Goal: Task Accomplishment & Management: Use online tool/utility

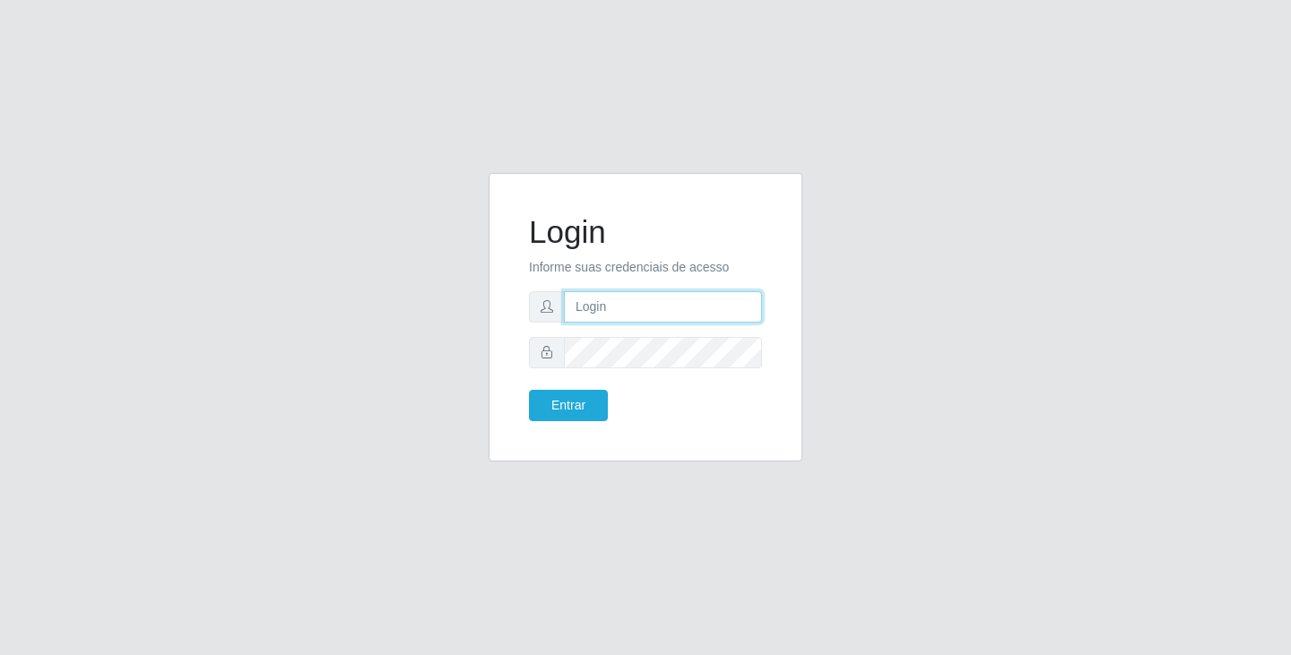
click at [652, 319] on input "text" at bounding box center [663, 306] width 198 height 31
type input "[EMAIL_ADDRESS][DOMAIN_NAME]"
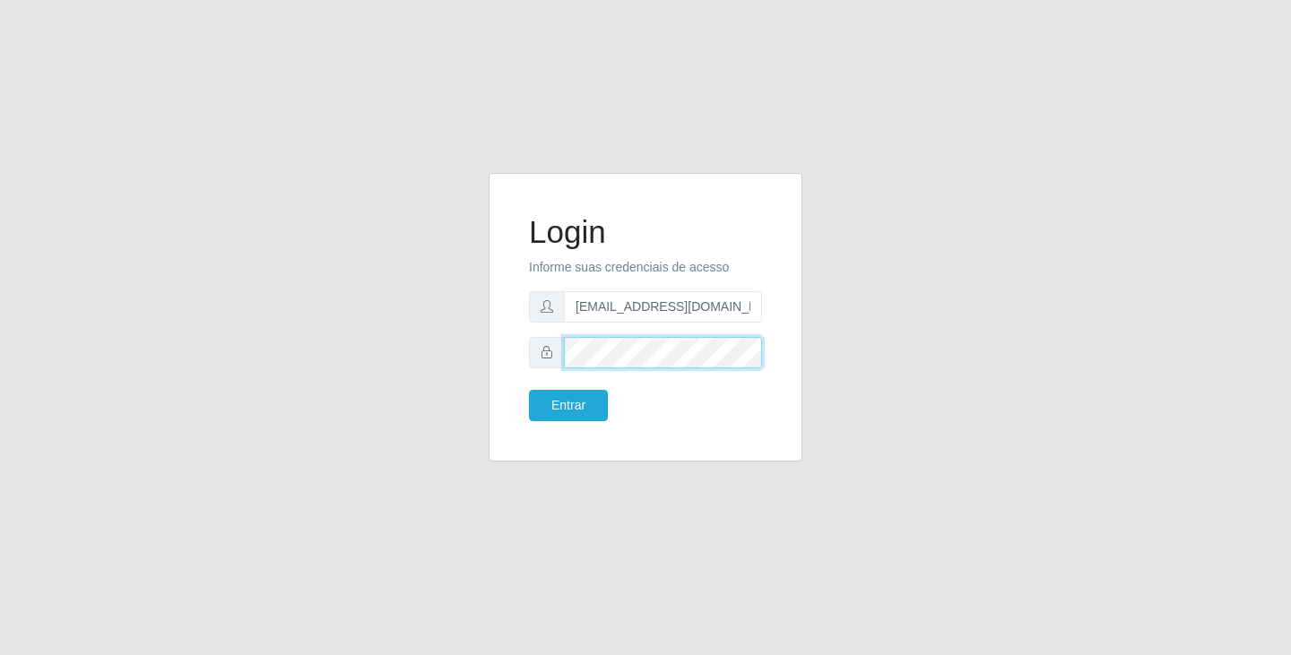
click at [529, 390] on button "Entrar" at bounding box center [568, 405] width 79 height 31
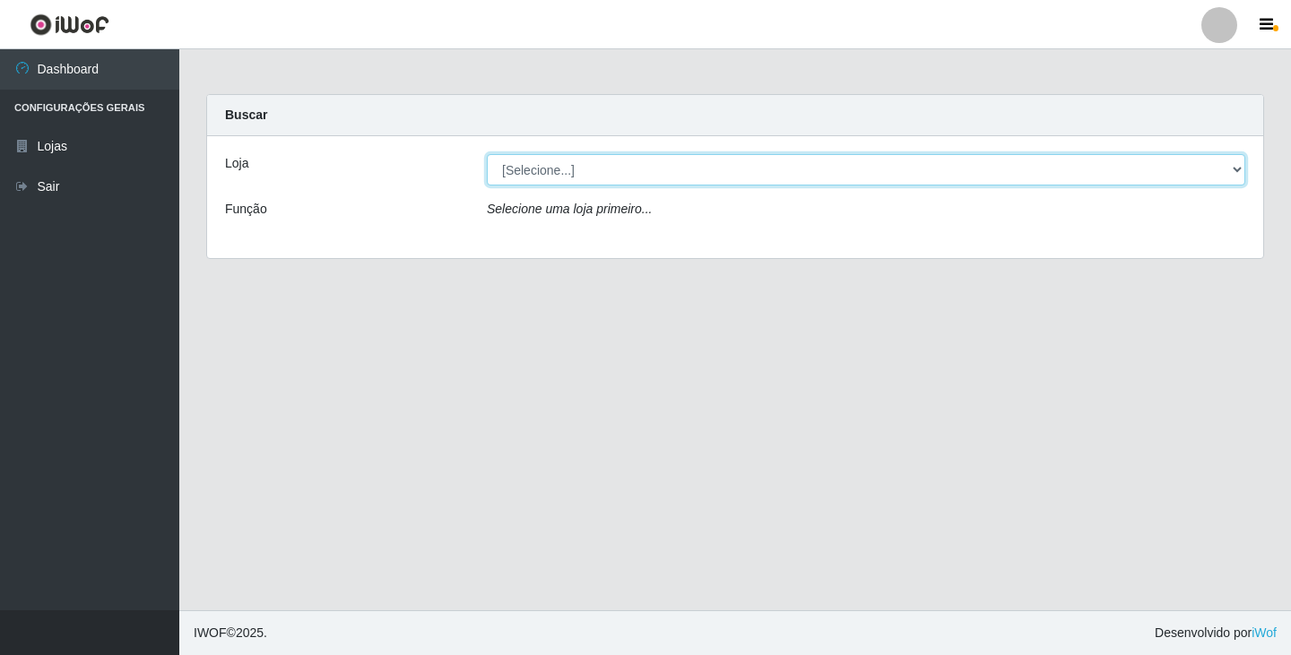
click at [705, 169] on select "[Selecione...] SuperFácil Atacado - [GEOGRAPHIC_DATA]" at bounding box center [866, 169] width 758 height 31
select select "503"
click at [487, 154] on select "[Selecione...] SuperFácil Atacado - [GEOGRAPHIC_DATA]" at bounding box center [866, 169] width 758 height 31
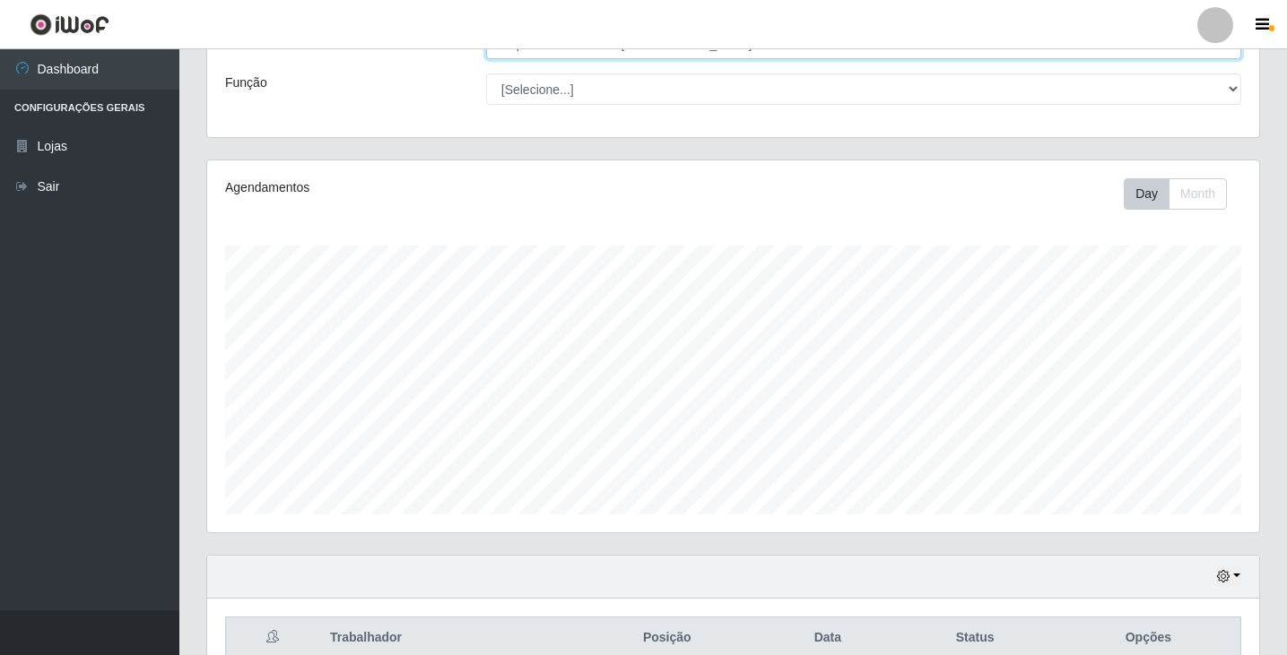
scroll to position [216, 0]
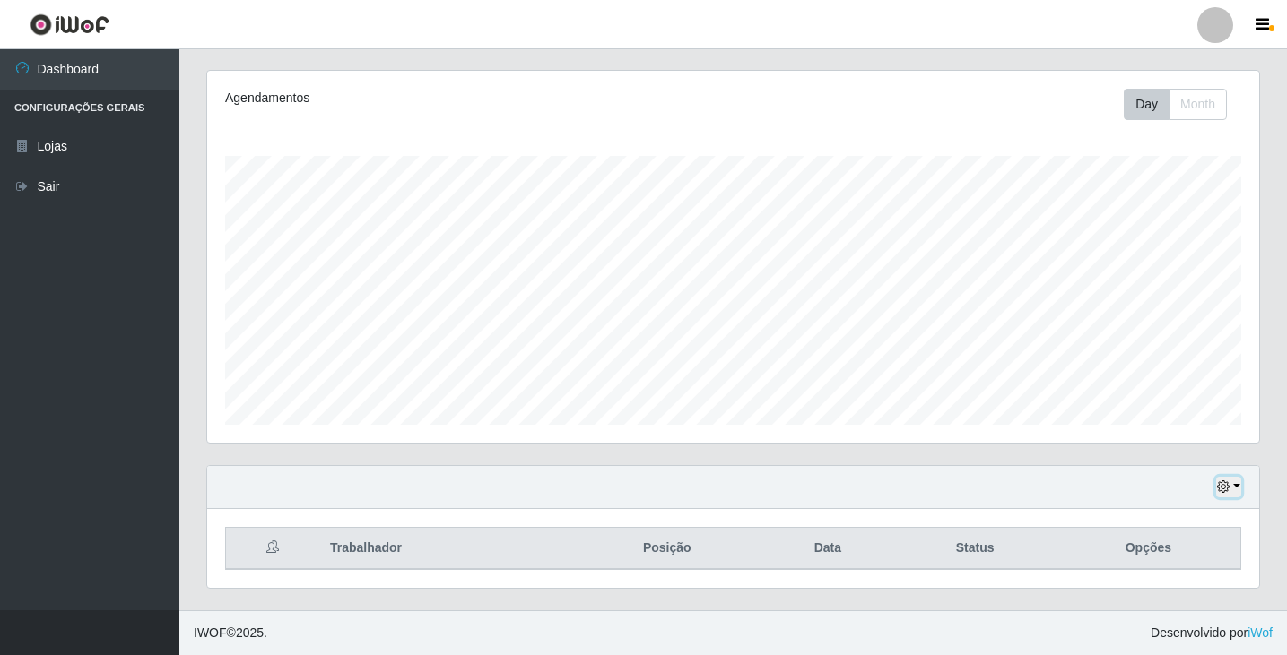
click at [1227, 483] on icon "button" at bounding box center [1223, 487] width 13 height 13
click at [1169, 429] on button "1 Semana" at bounding box center [1169, 421] width 142 height 38
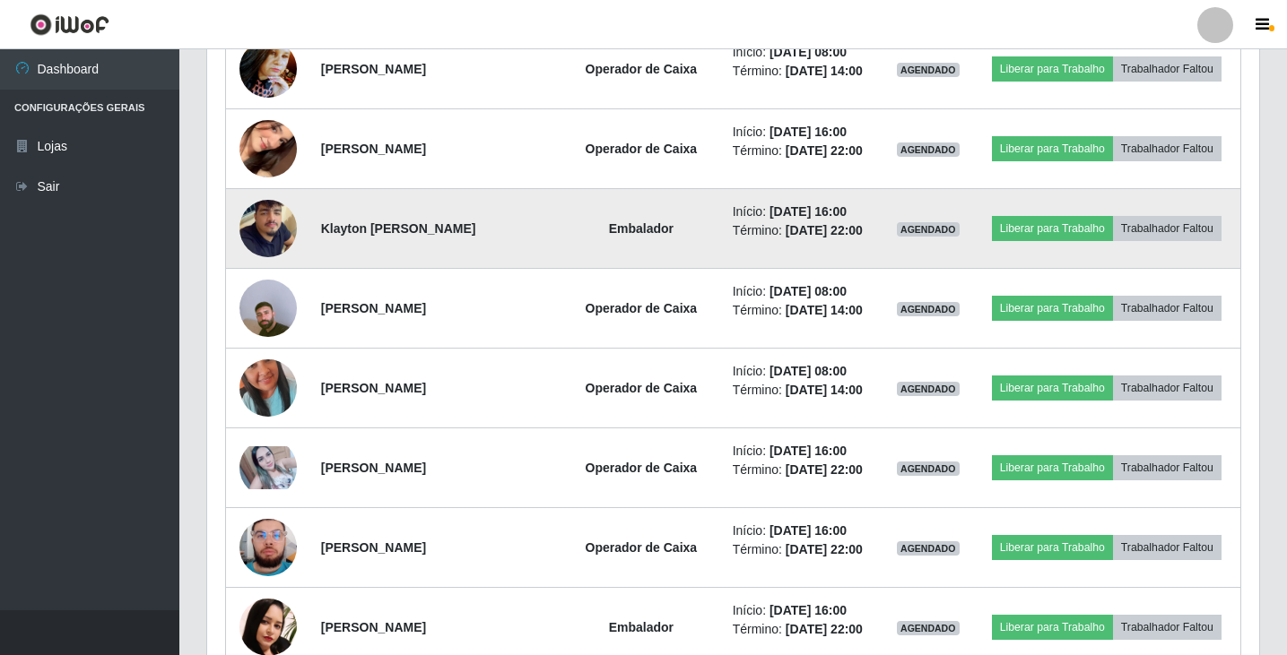
scroll to position [844, 0]
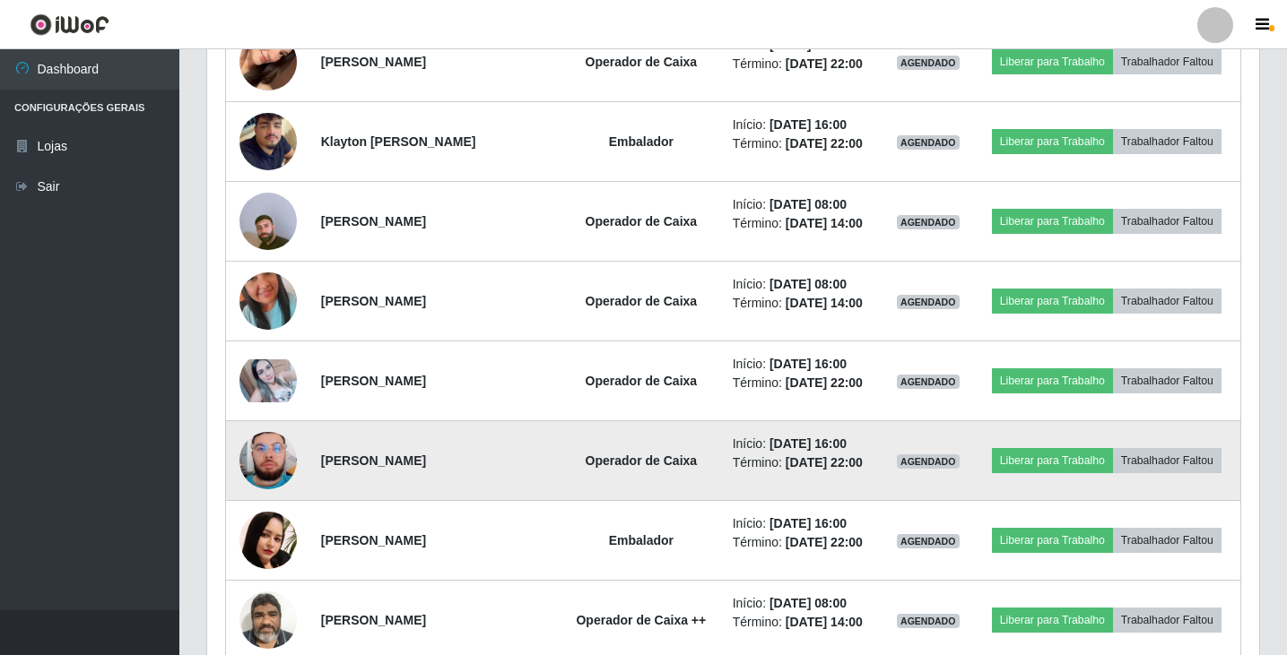
click at [776, 481] on td "Início: [DATE] 16:00 Término: [DATE] 22:00" at bounding box center [802, 461] width 161 height 80
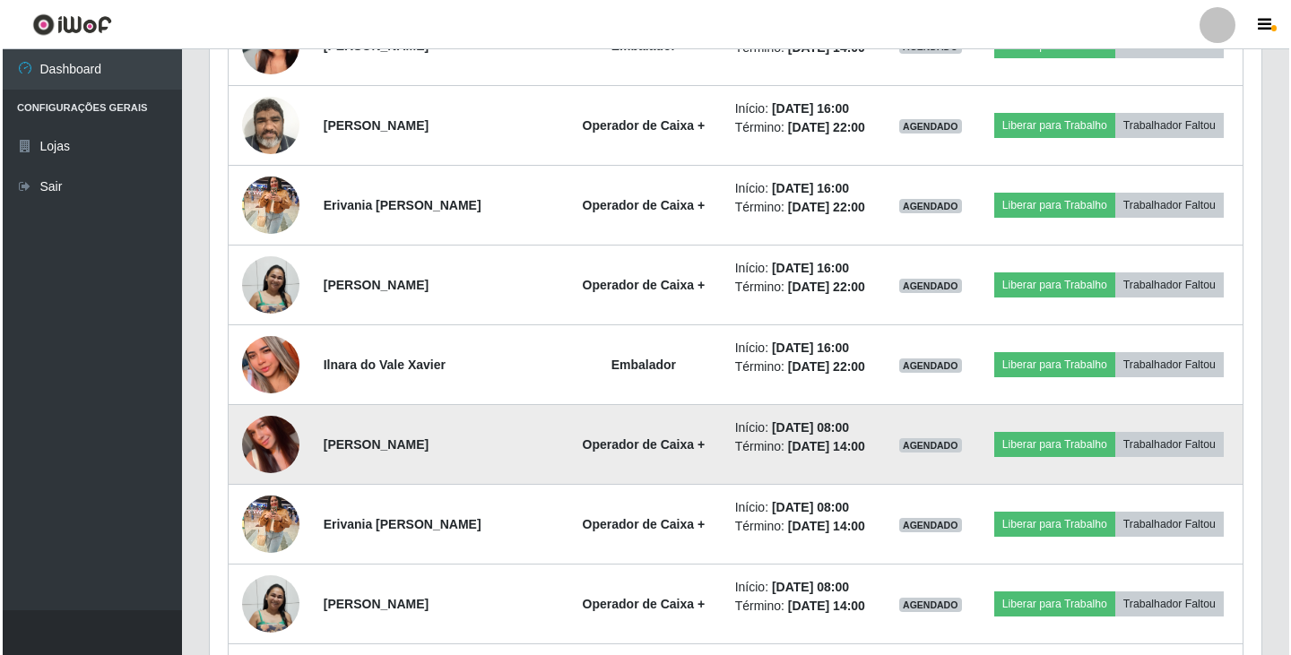
scroll to position [2162, 0]
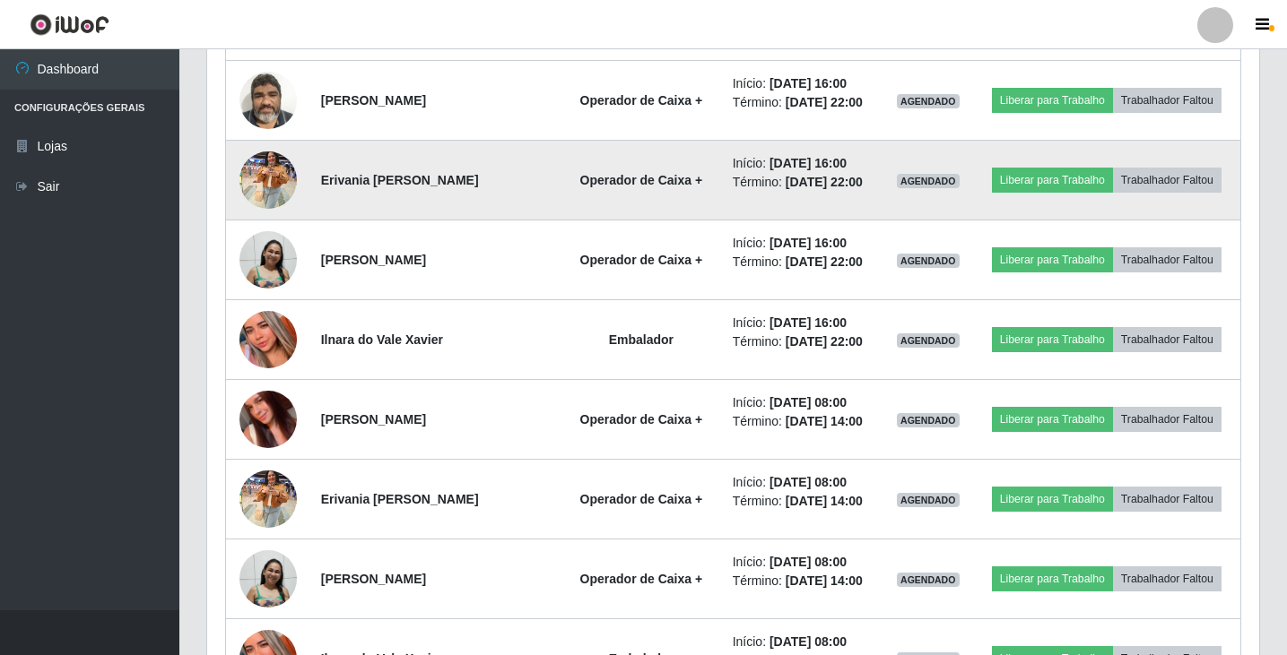
click at [253, 178] on img at bounding box center [267, 180] width 57 height 76
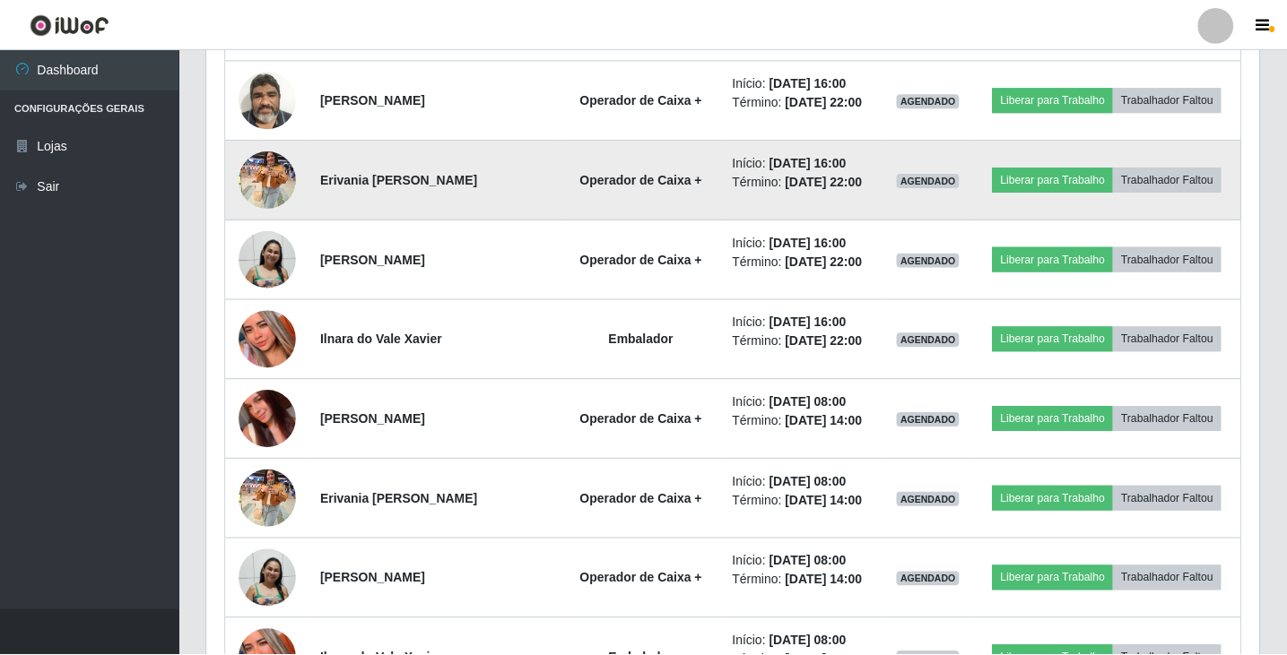
scroll to position [372, 1043]
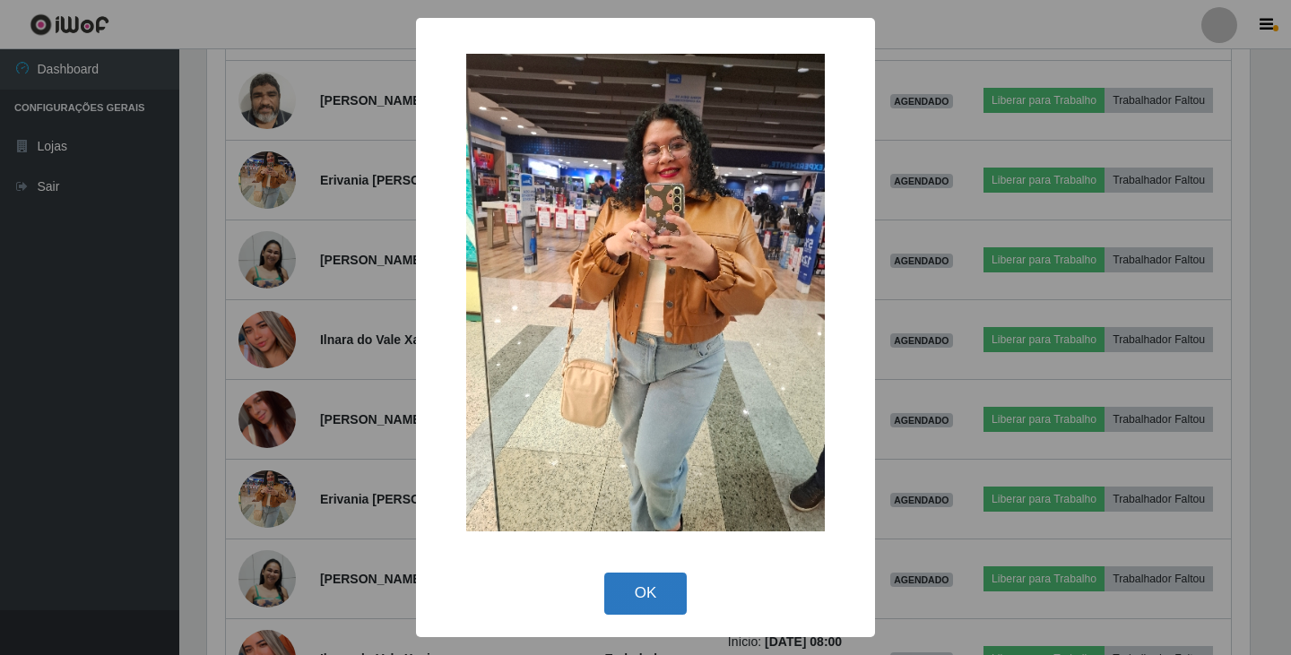
click at [637, 587] on button "OK" at bounding box center [645, 594] width 83 height 42
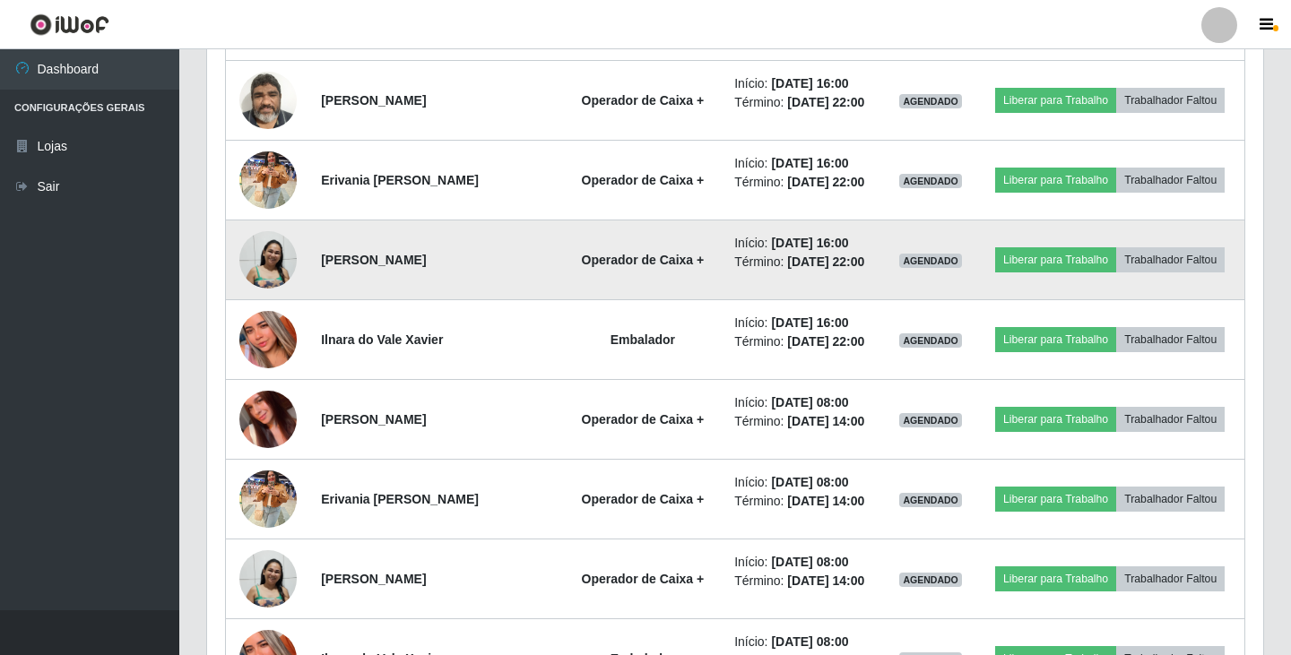
scroll to position [372, 1052]
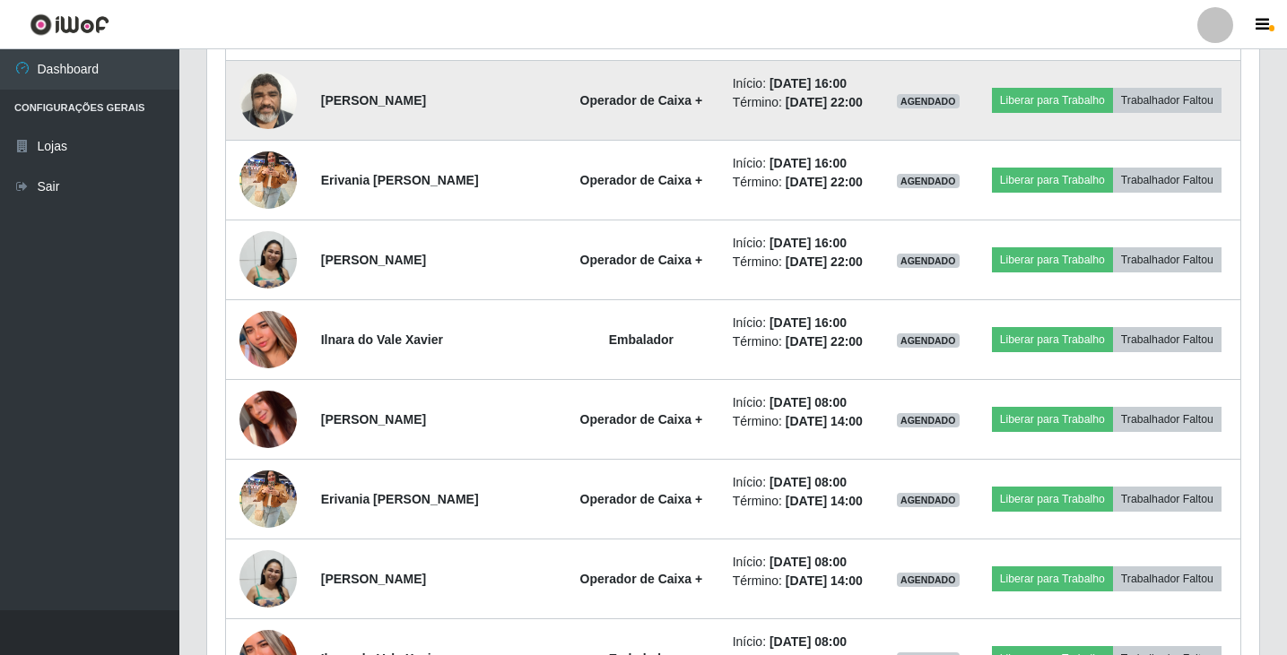
click at [264, 99] on img at bounding box center [267, 100] width 57 height 76
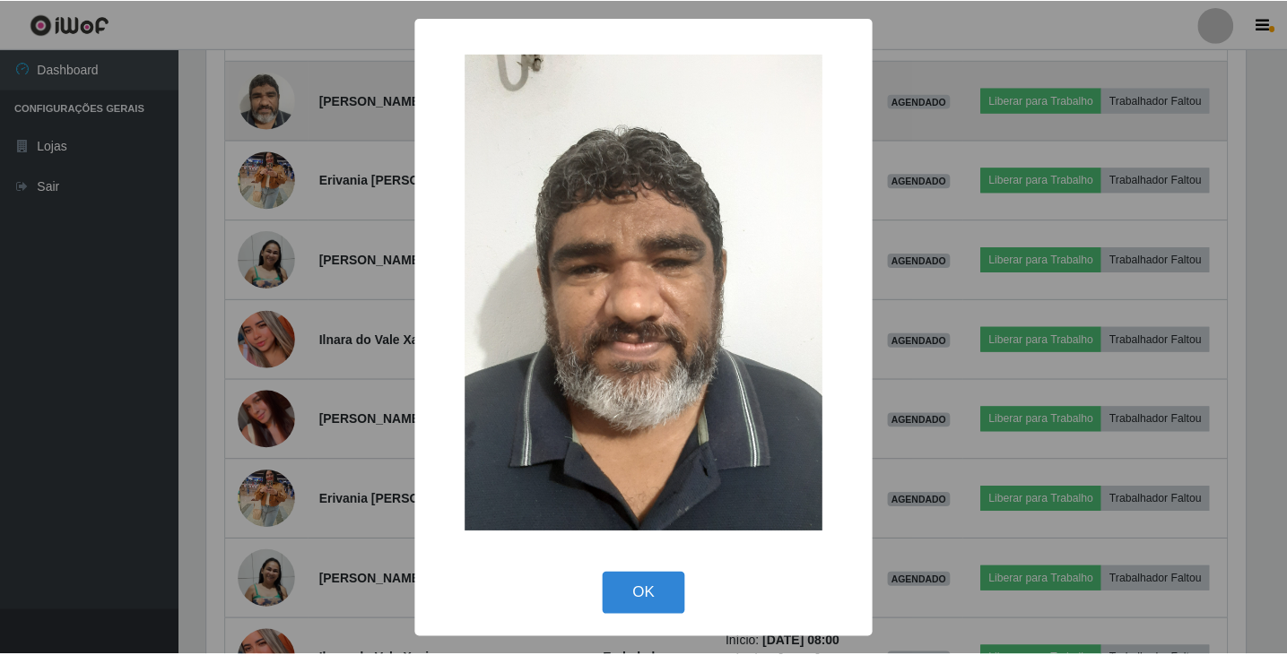
scroll to position [372, 1043]
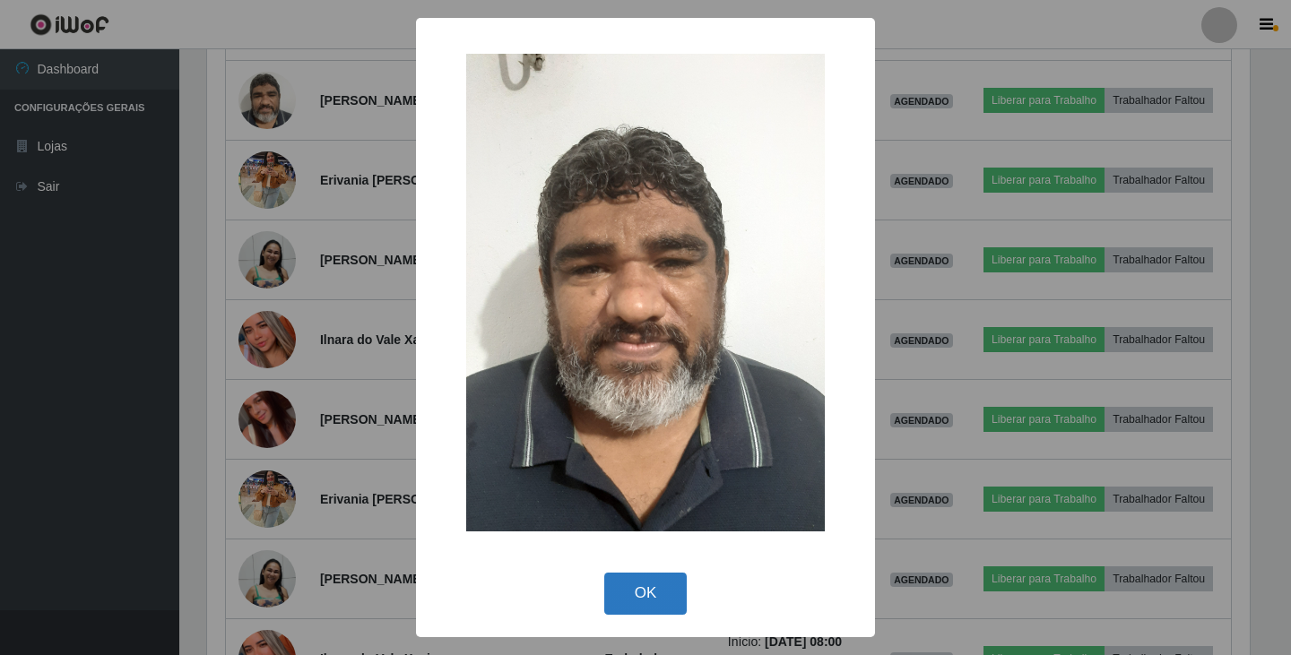
click at [645, 585] on button "OK" at bounding box center [645, 594] width 83 height 42
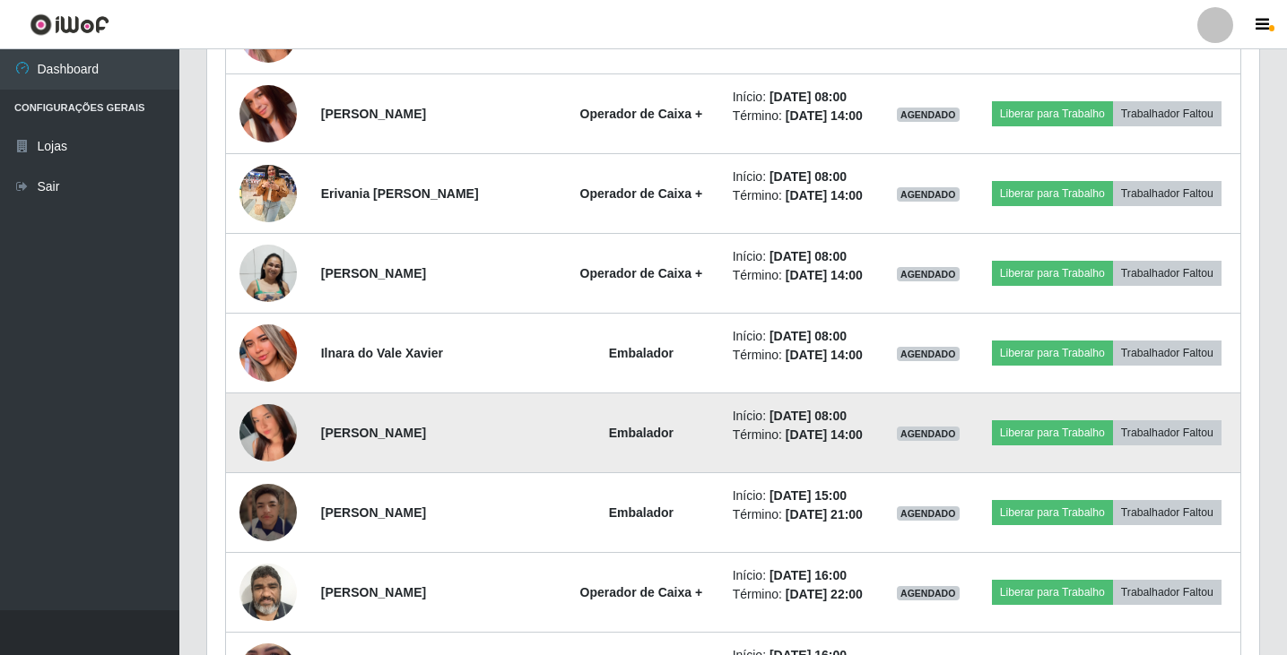
scroll to position [2520, 0]
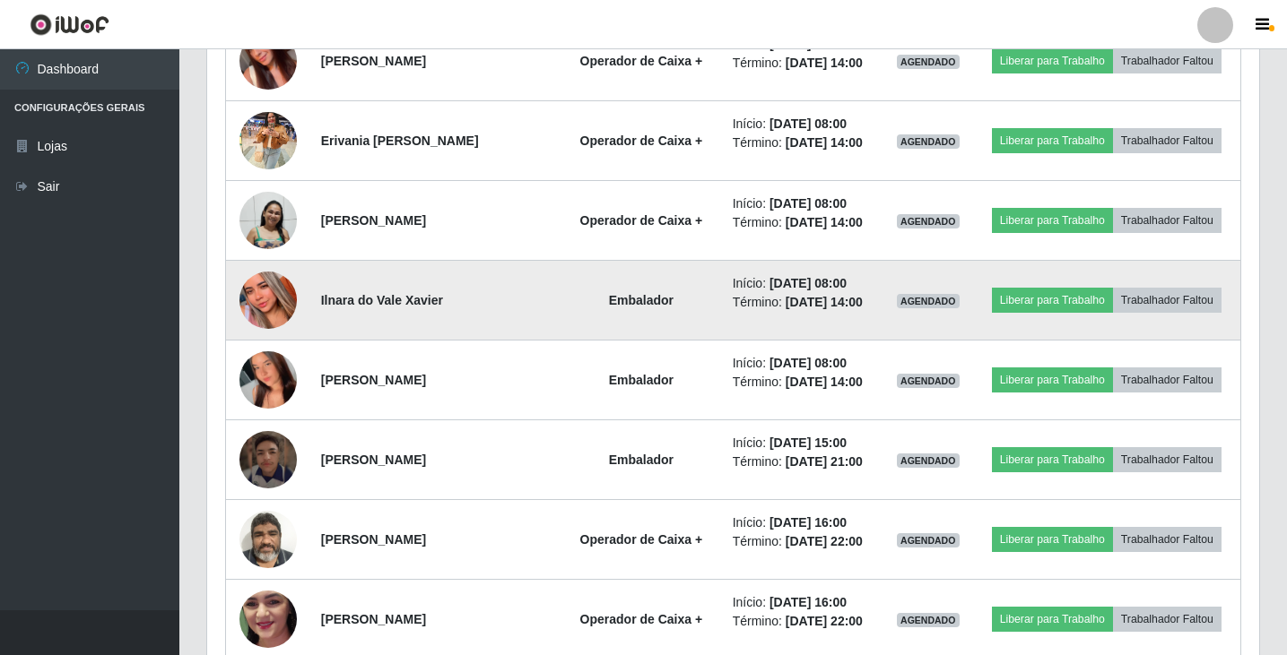
click at [281, 300] on img at bounding box center [267, 300] width 57 height 125
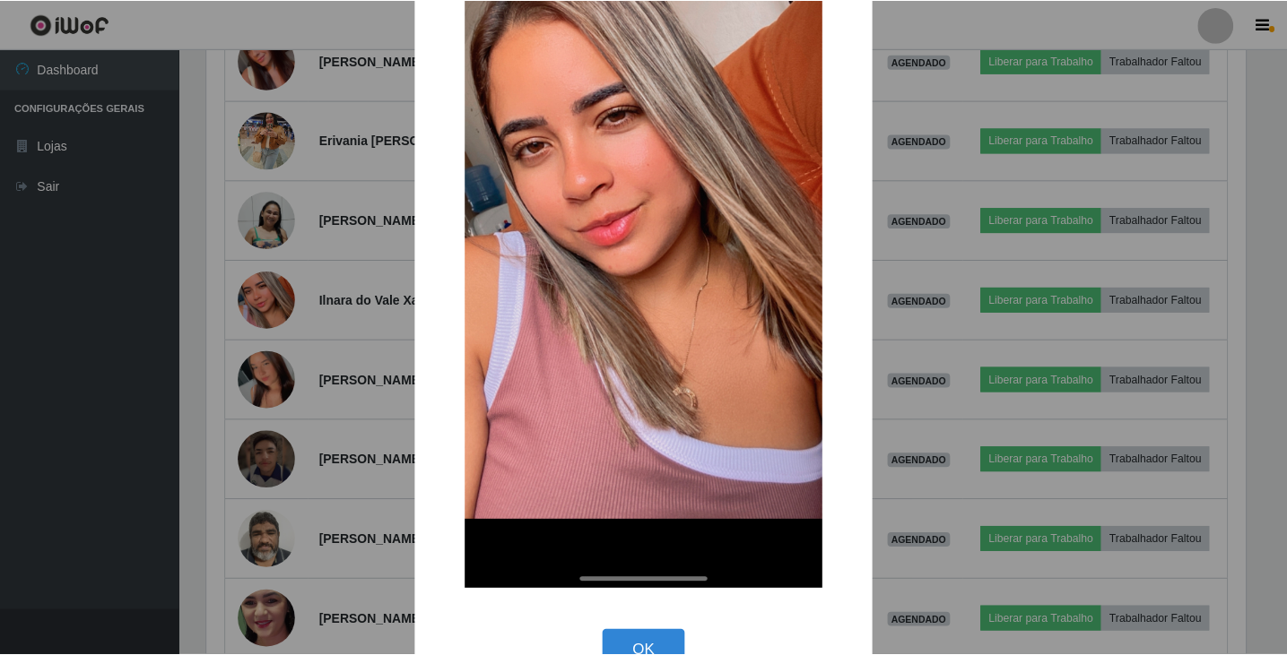
scroll to position [278, 0]
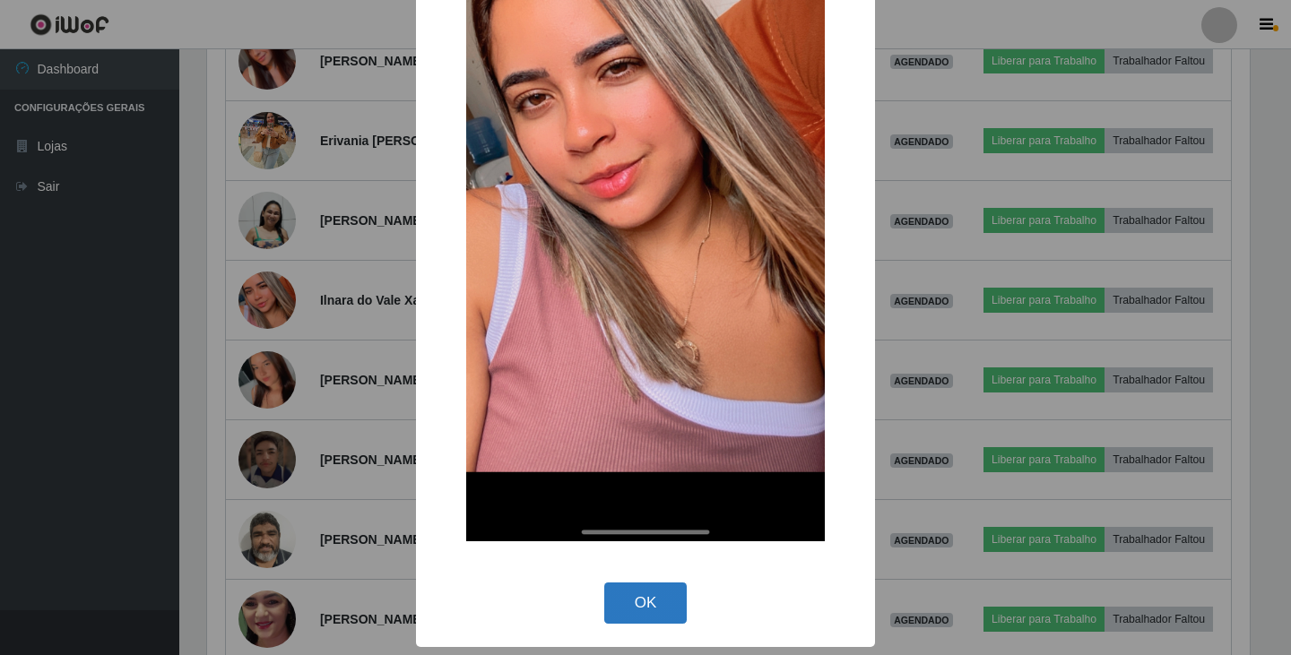
click at [641, 591] on button "OK" at bounding box center [645, 604] width 83 height 42
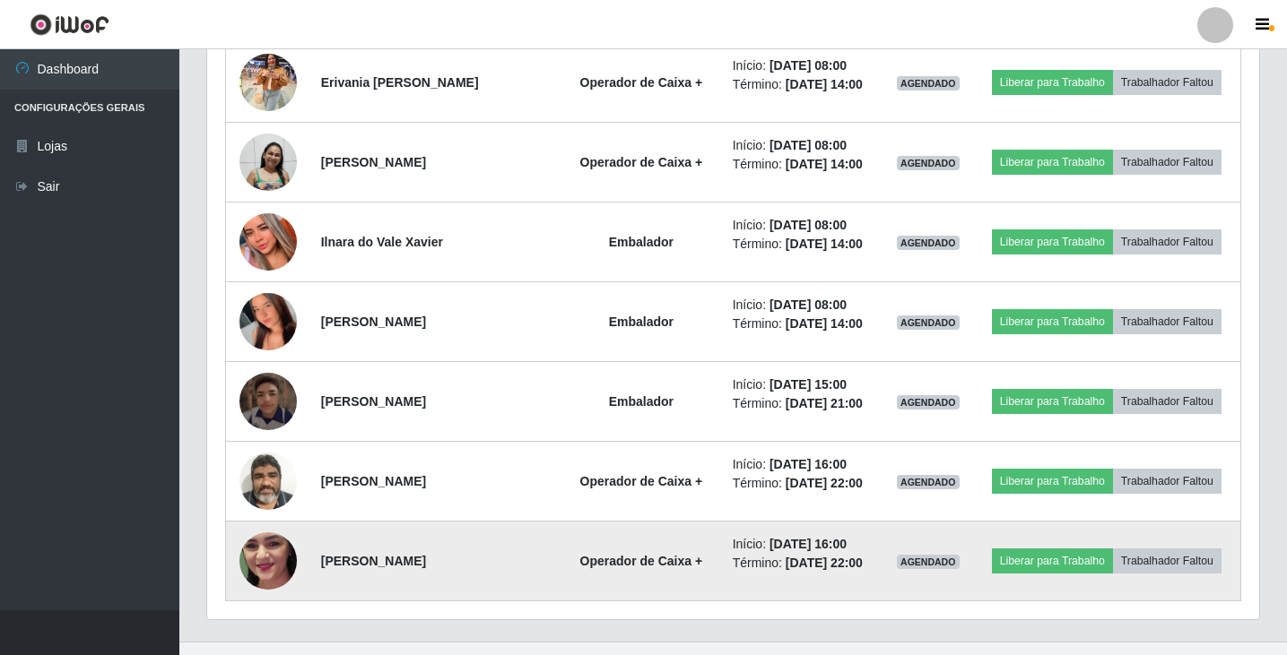
scroll to position [2610, 0]
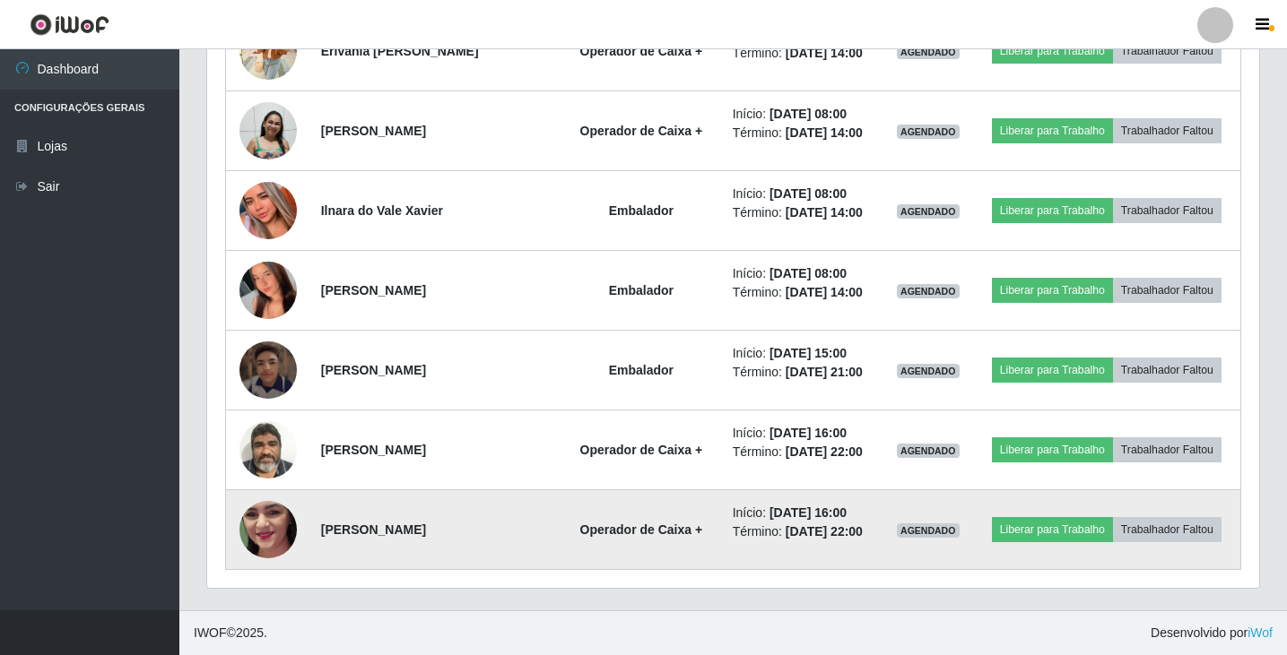
click at [290, 530] on img at bounding box center [267, 529] width 57 height 127
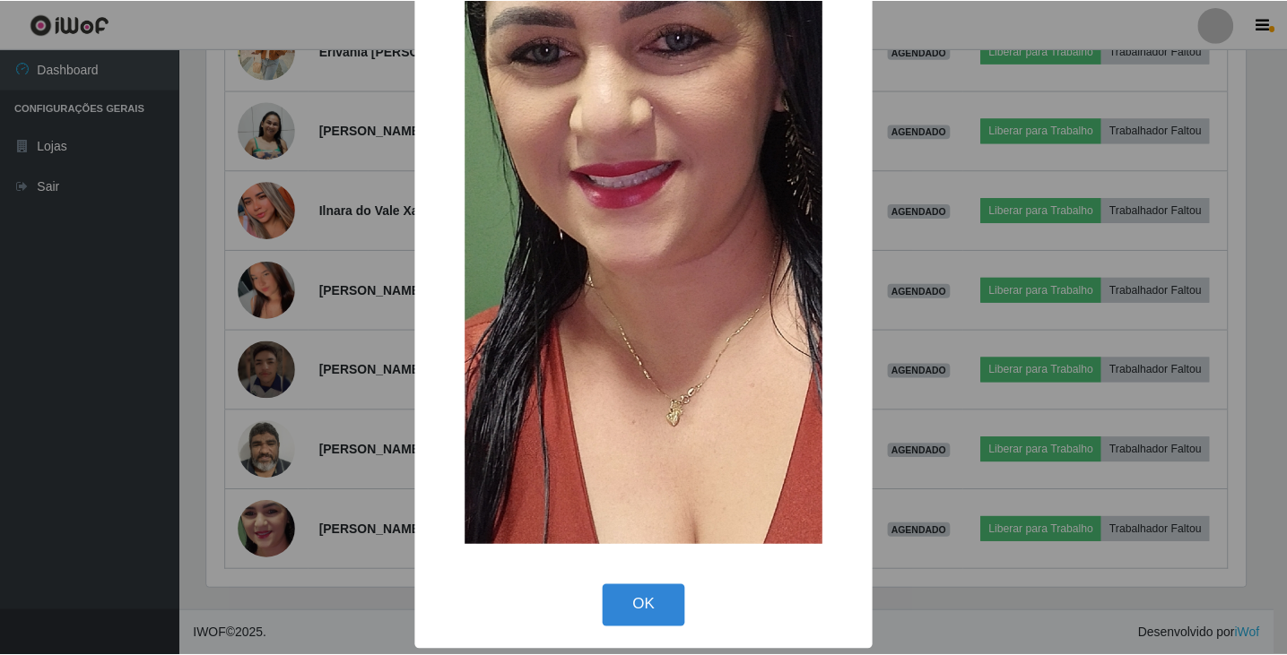
scroll to position [299, 0]
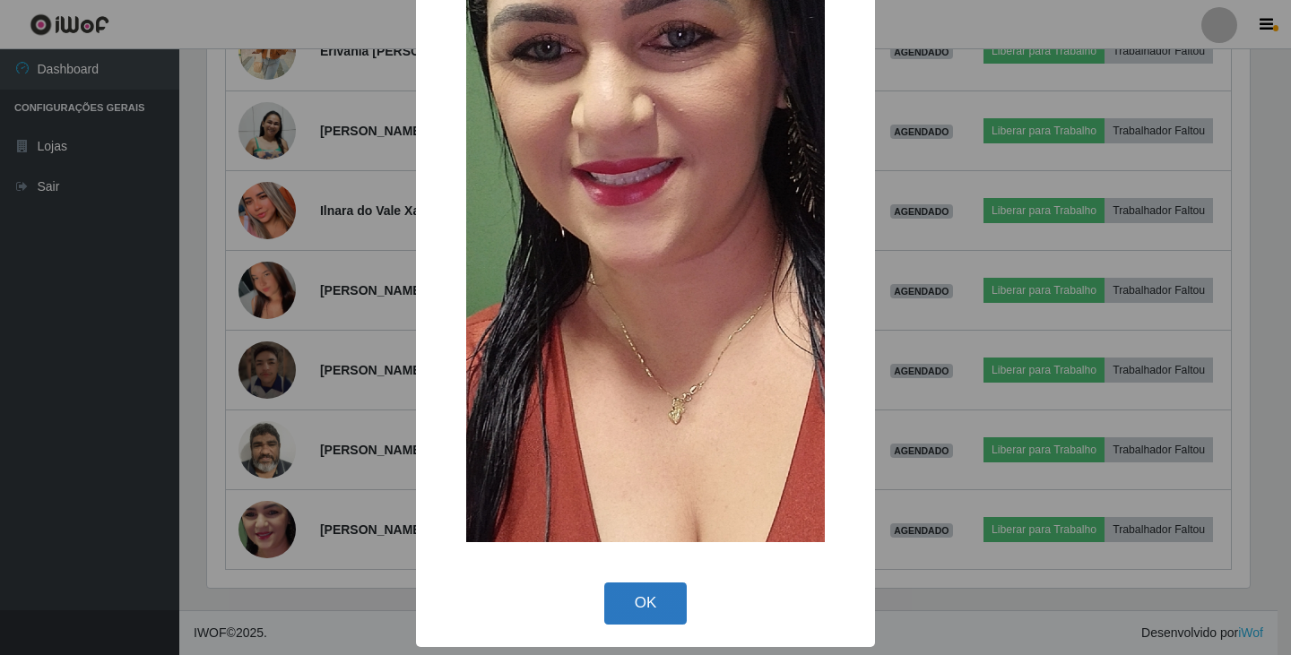
click at [645, 594] on button "OK" at bounding box center [645, 604] width 83 height 42
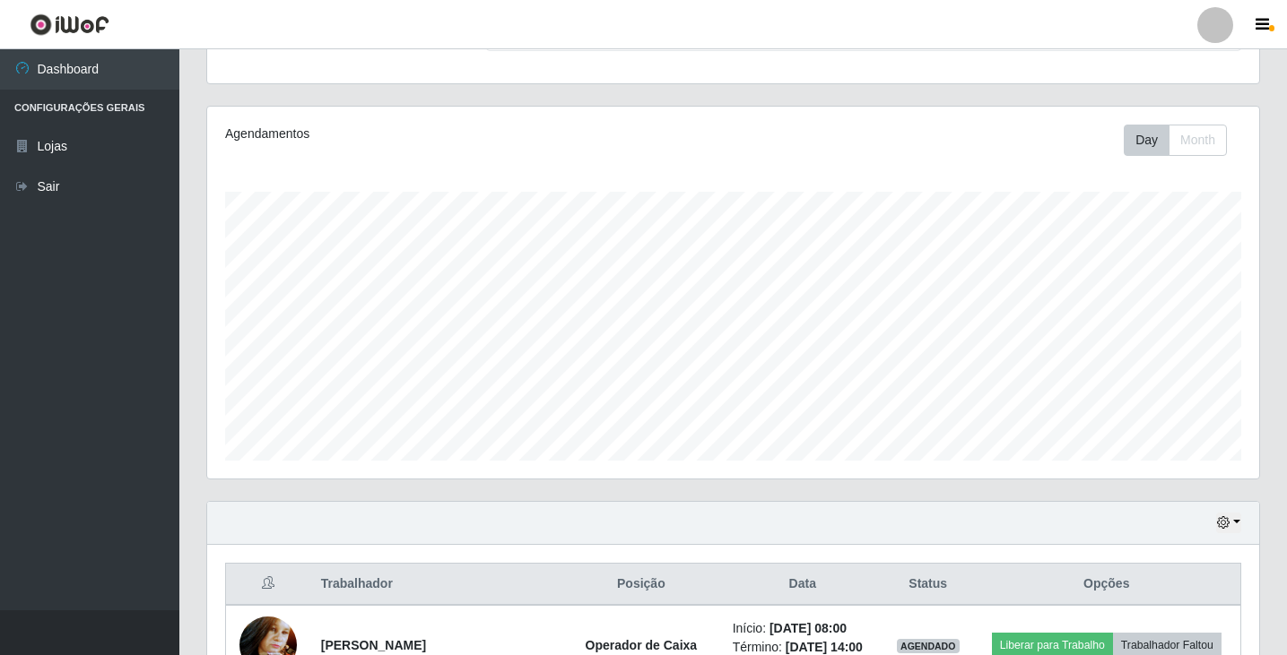
scroll to position [100, 0]
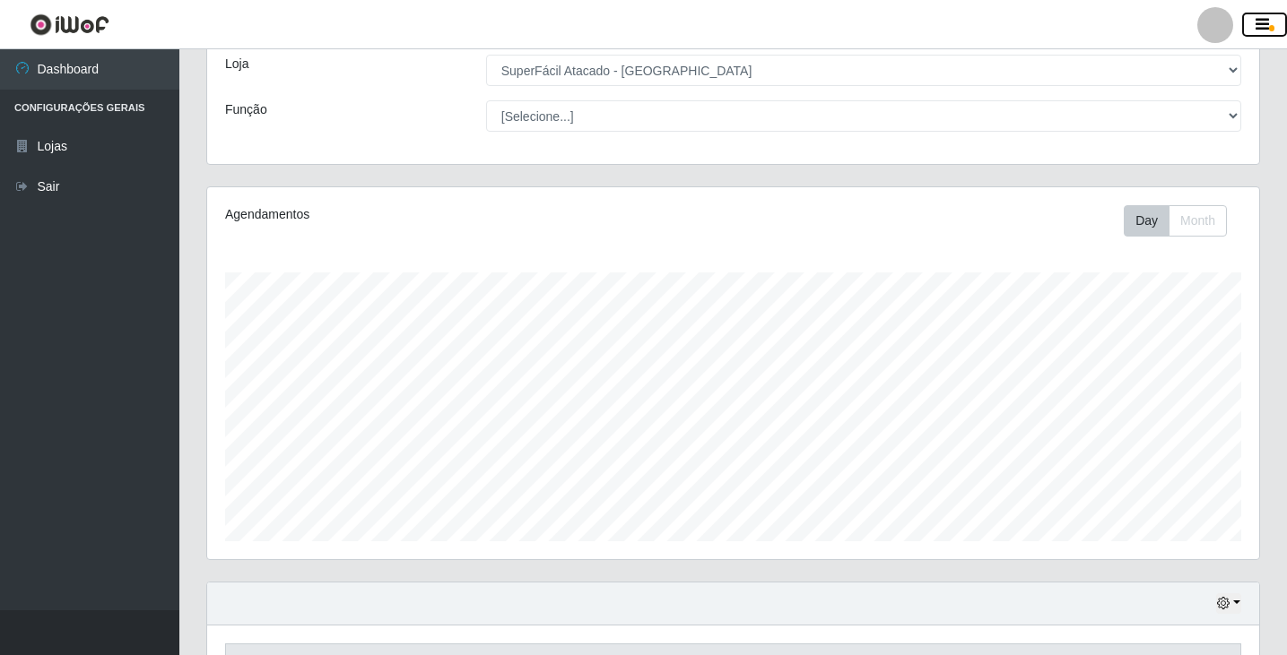
click at [1264, 31] on icon "button" at bounding box center [1261, 25] width 13 height 16
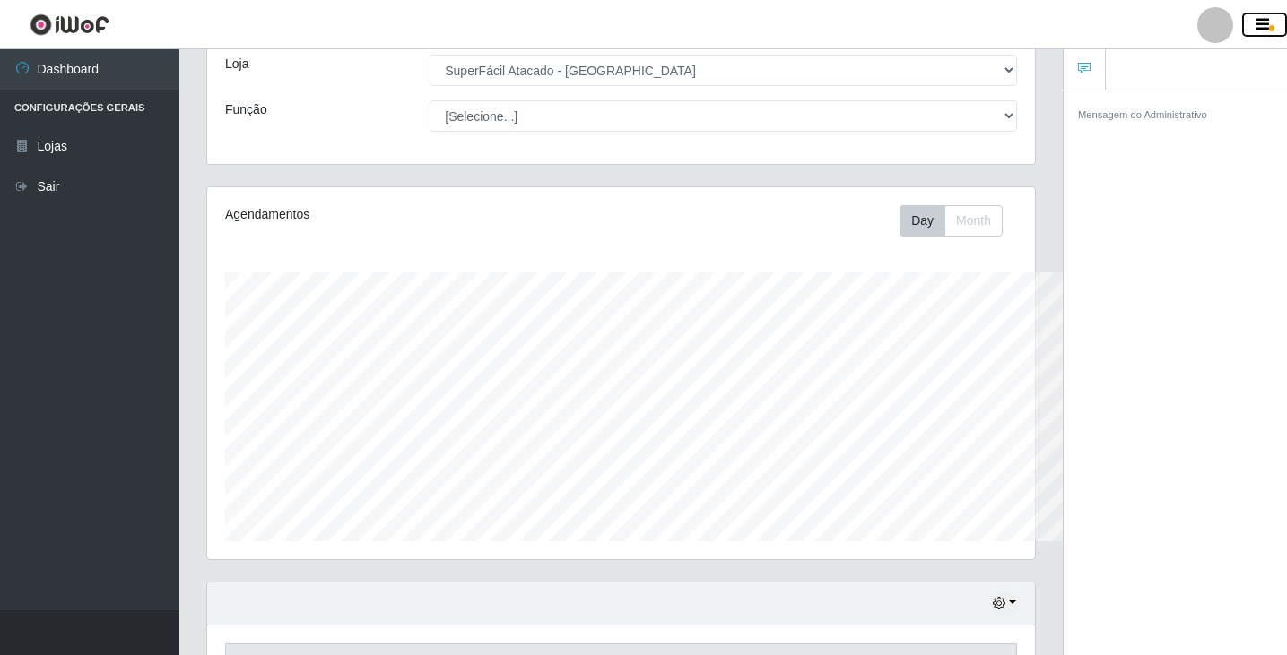
scroll to position [0, 0]
click at [1209, 35] on div at bounding box center [1215, 25] width 36 height 36
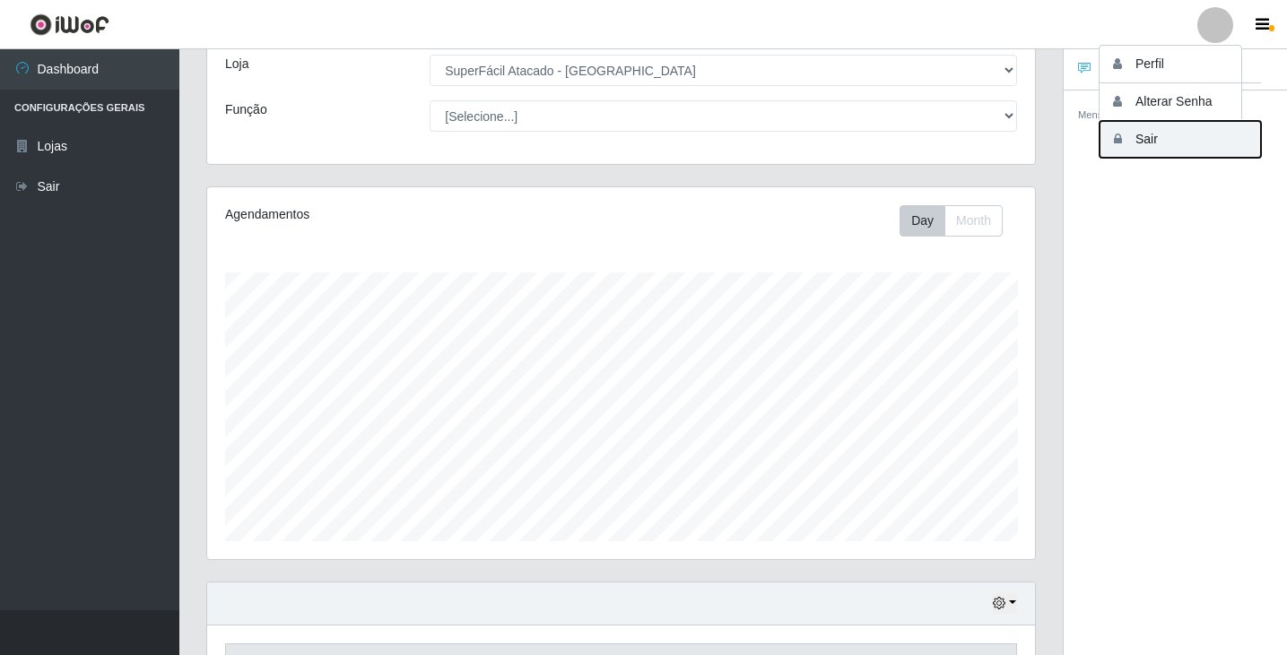
click at [1133, 142] on button "Sair" at bounding box center [1179, 139] width 161 height 37
